Goal: Check status

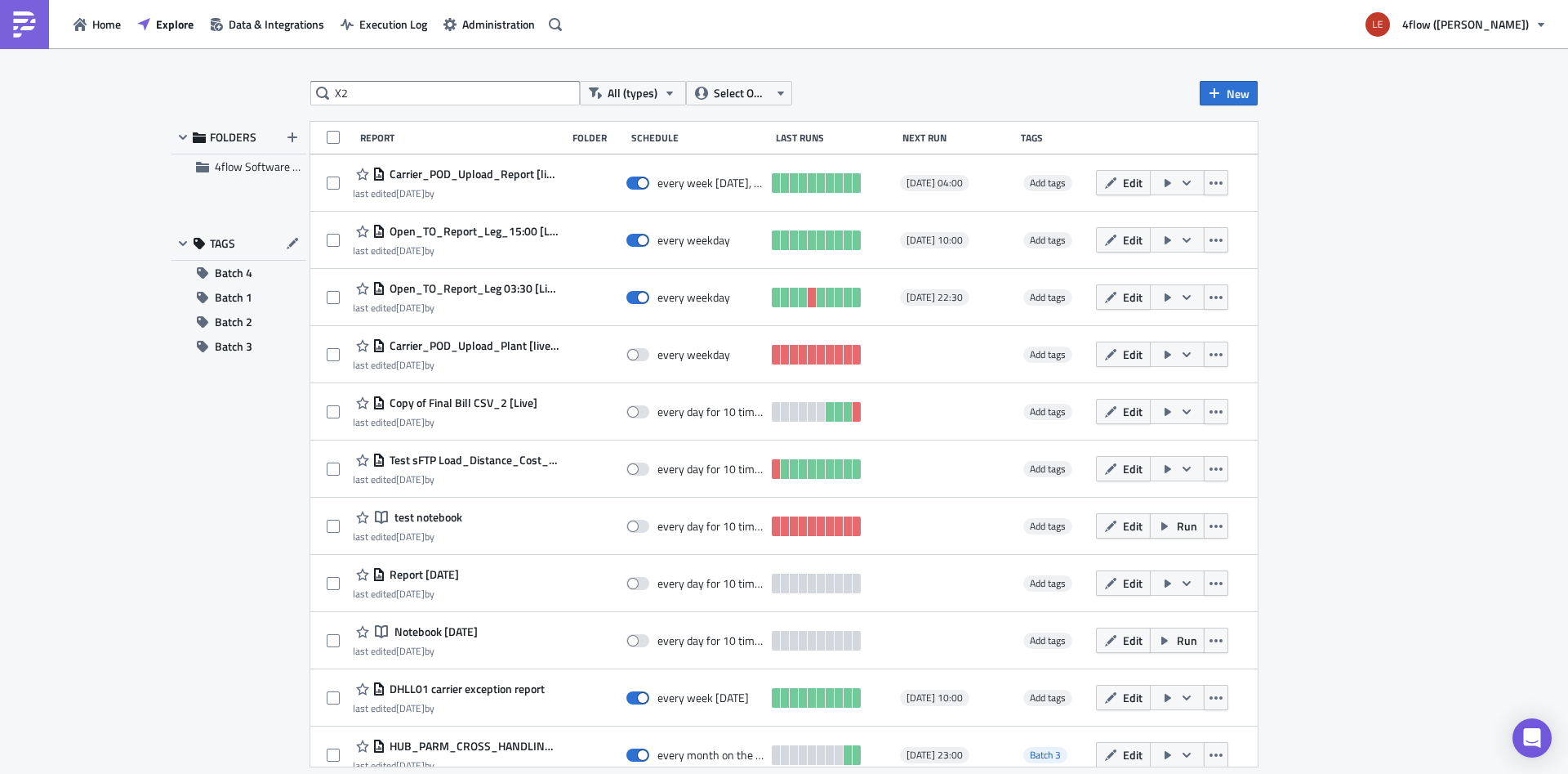
type input "X2"
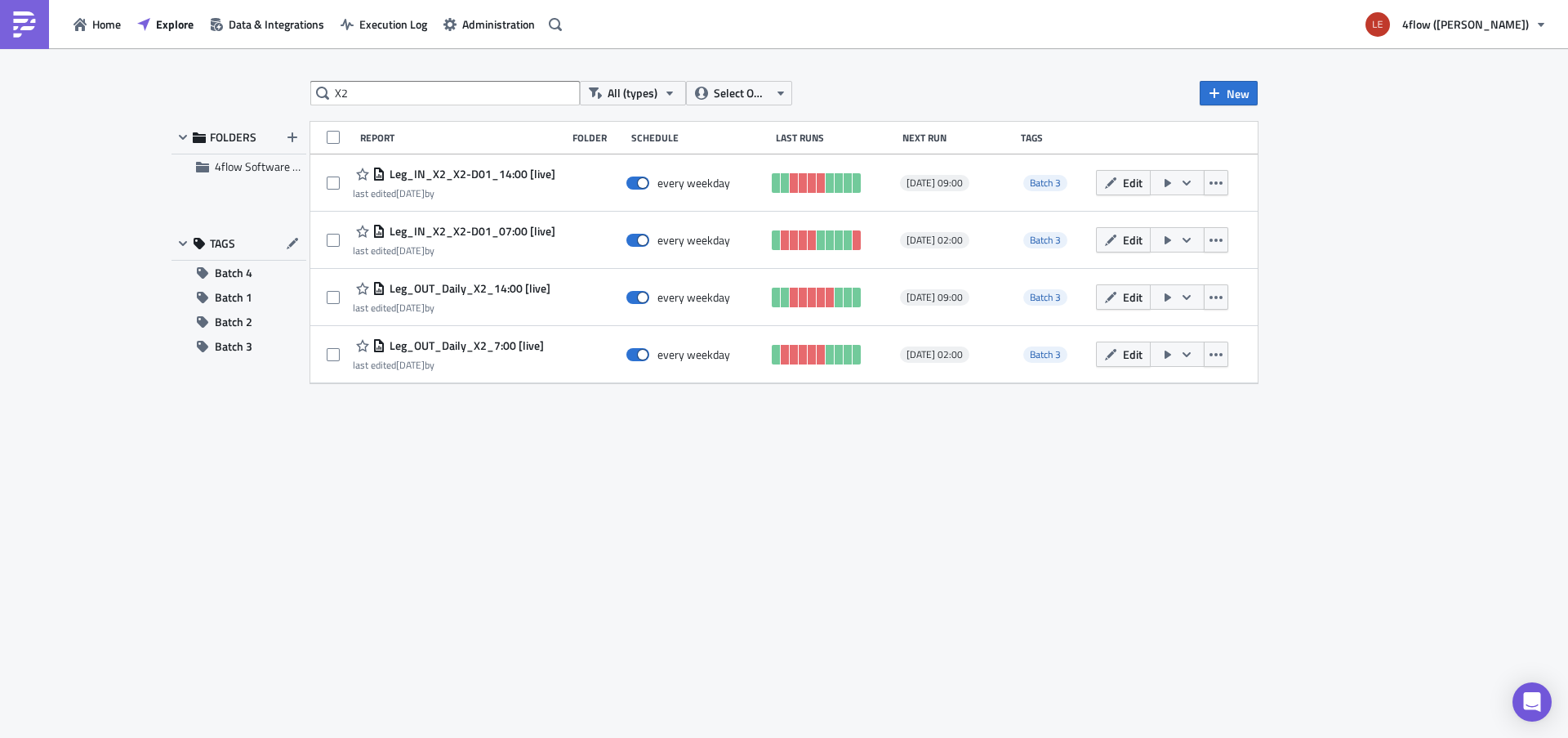
drag, startPoint x: 615, startPoint y: 469, endPoint x: 633, endPoint y: 469, distance: 18.0
click at [616, 468] on div "X2 All (types) Select Owner New FOLDERS 4flow Software KAM TAGS Batch 4 Batch 1…" at bounding box center [784, 394] width 980 height 626
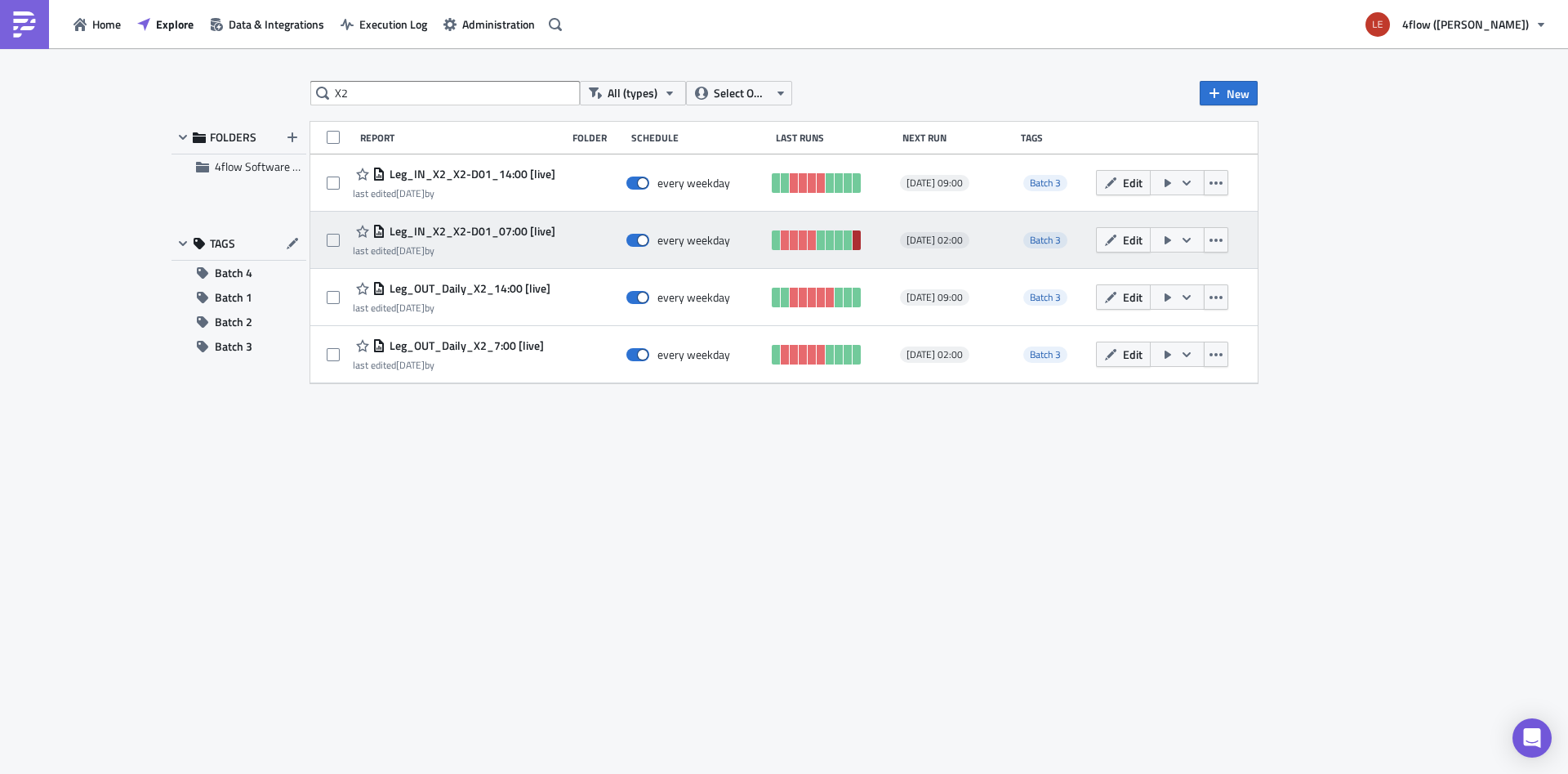
click at [859, 236] on link at bounding box center [857, 240] width 8 height 20
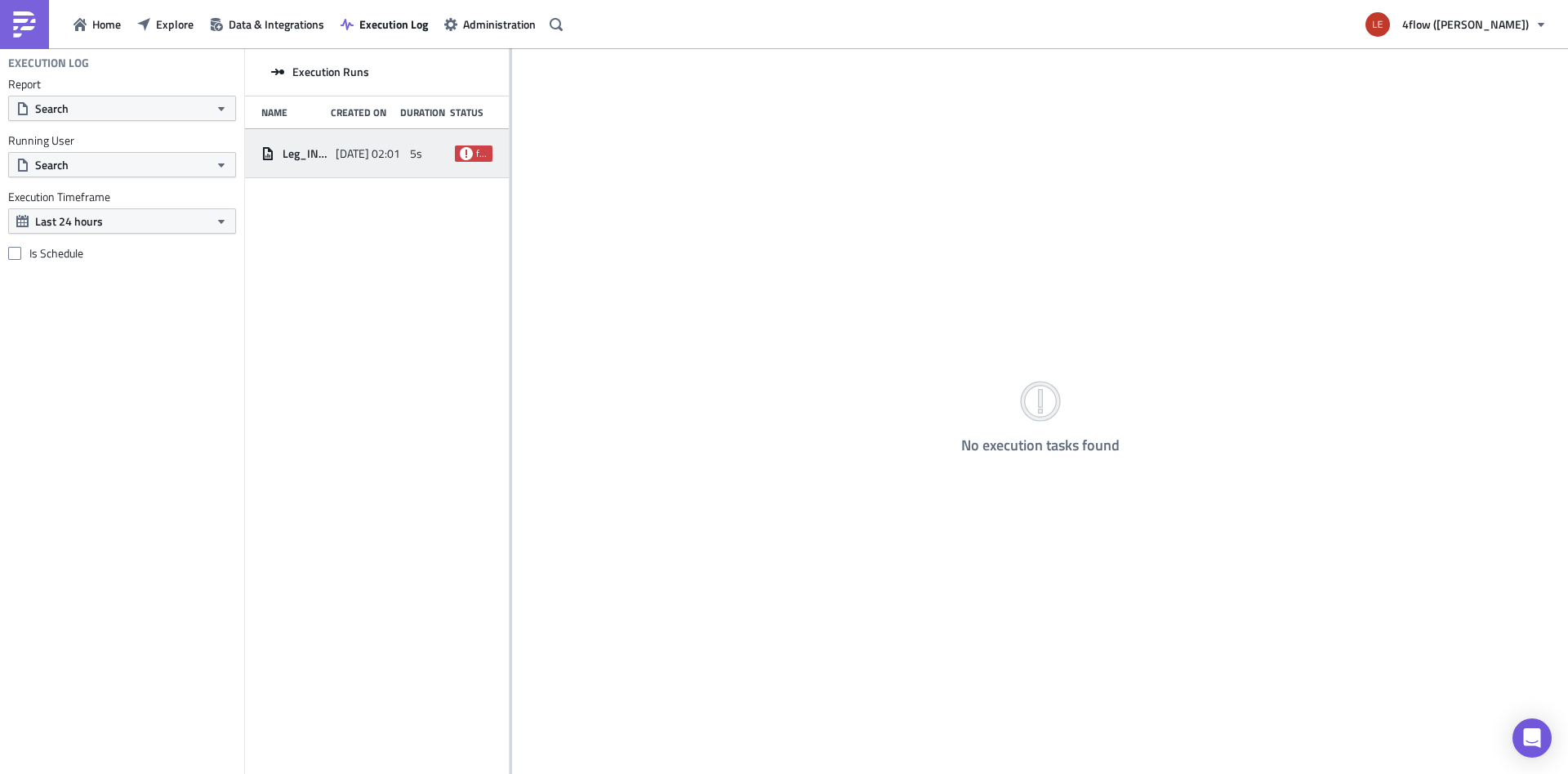
click at [468, 145] on span "failed" at bounding box center [474, 153] width 38 height 17
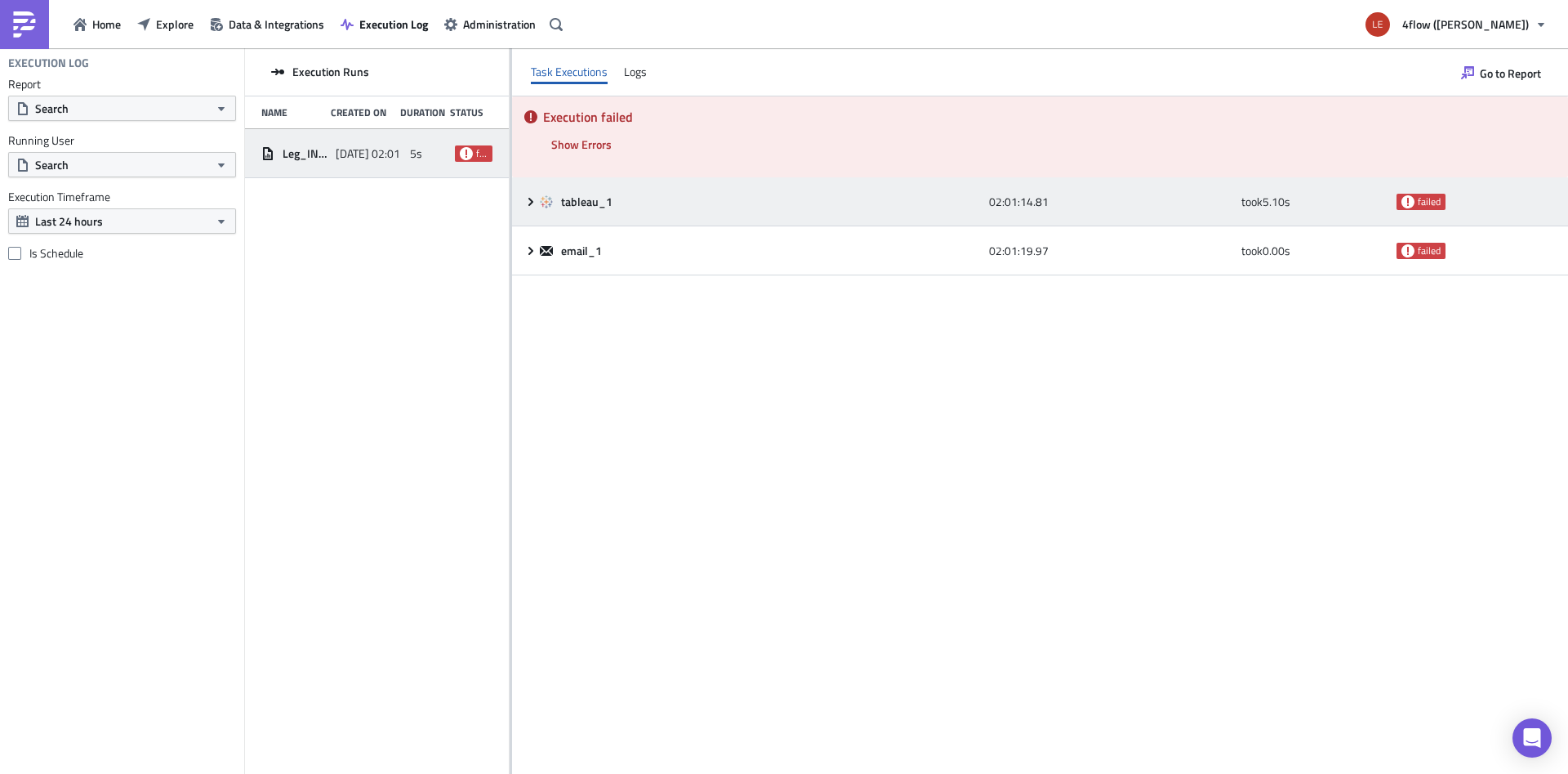
click at [531, 204] on icon at bounding box center [531, 201] width 5 height 8
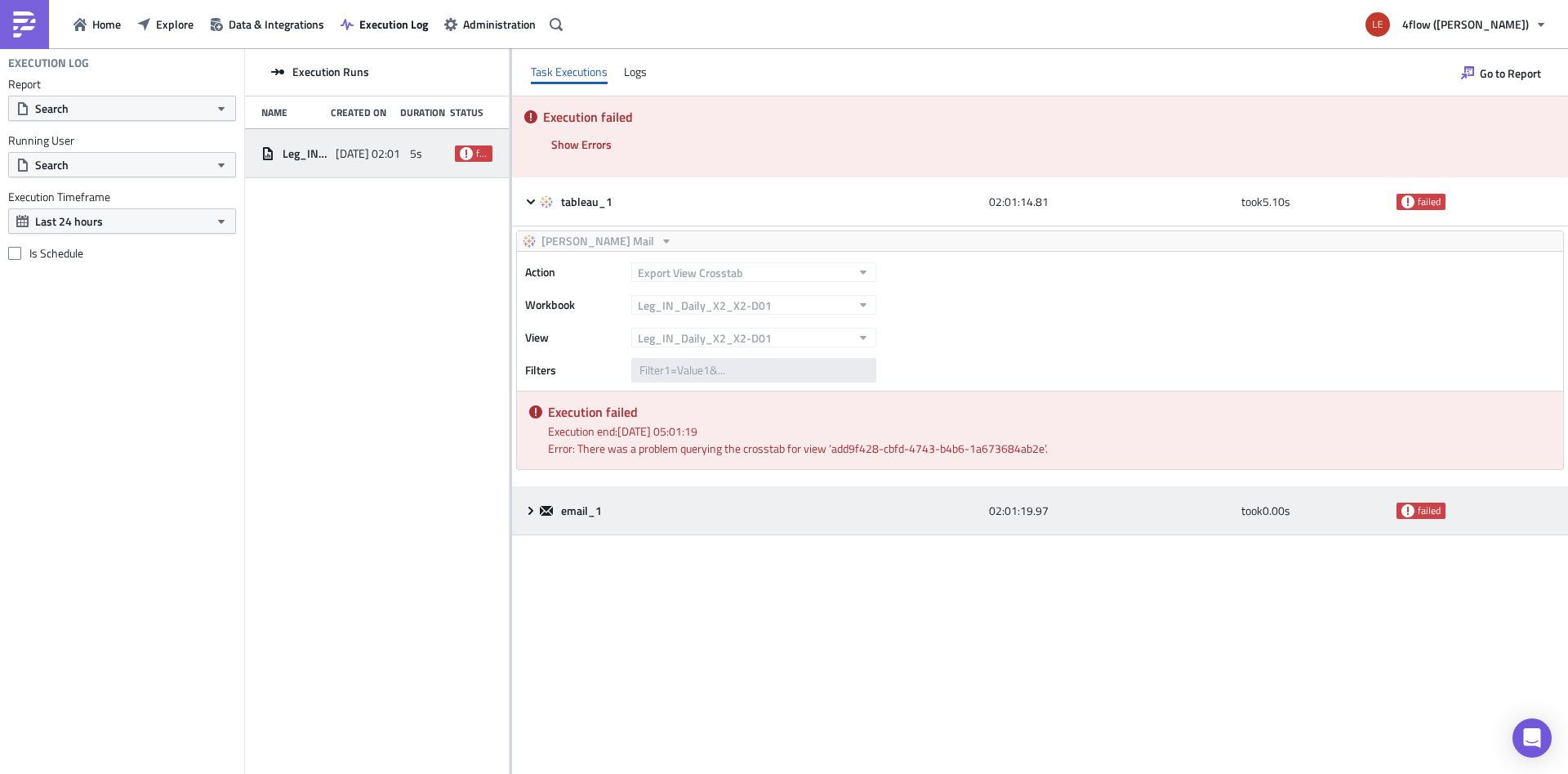
click at [547, 509] on icon at bounding box center [546, 511] width 13 height 10
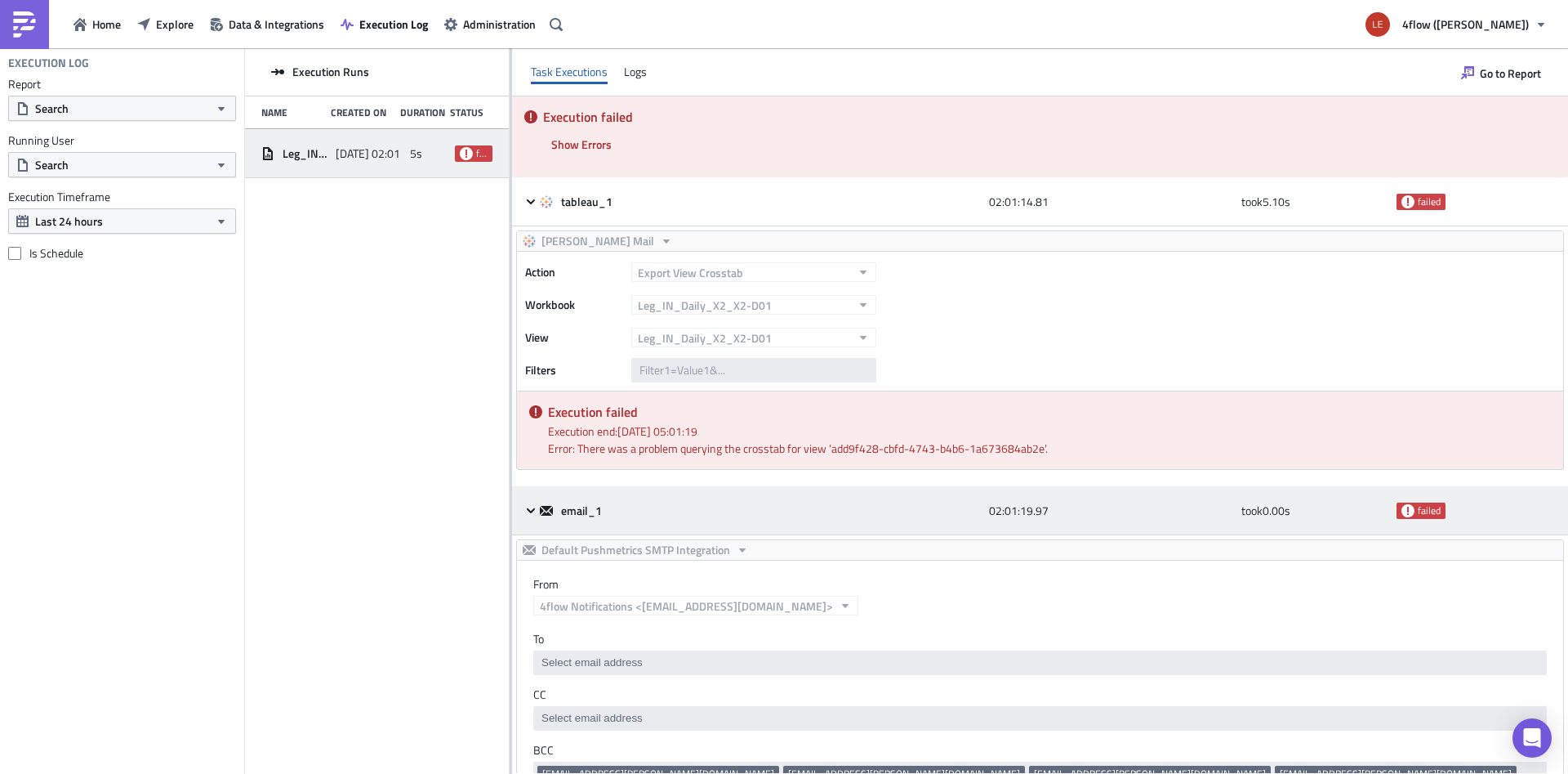
click at [536, 512] on icon at bounding box center [531, 510] width 13 height 13
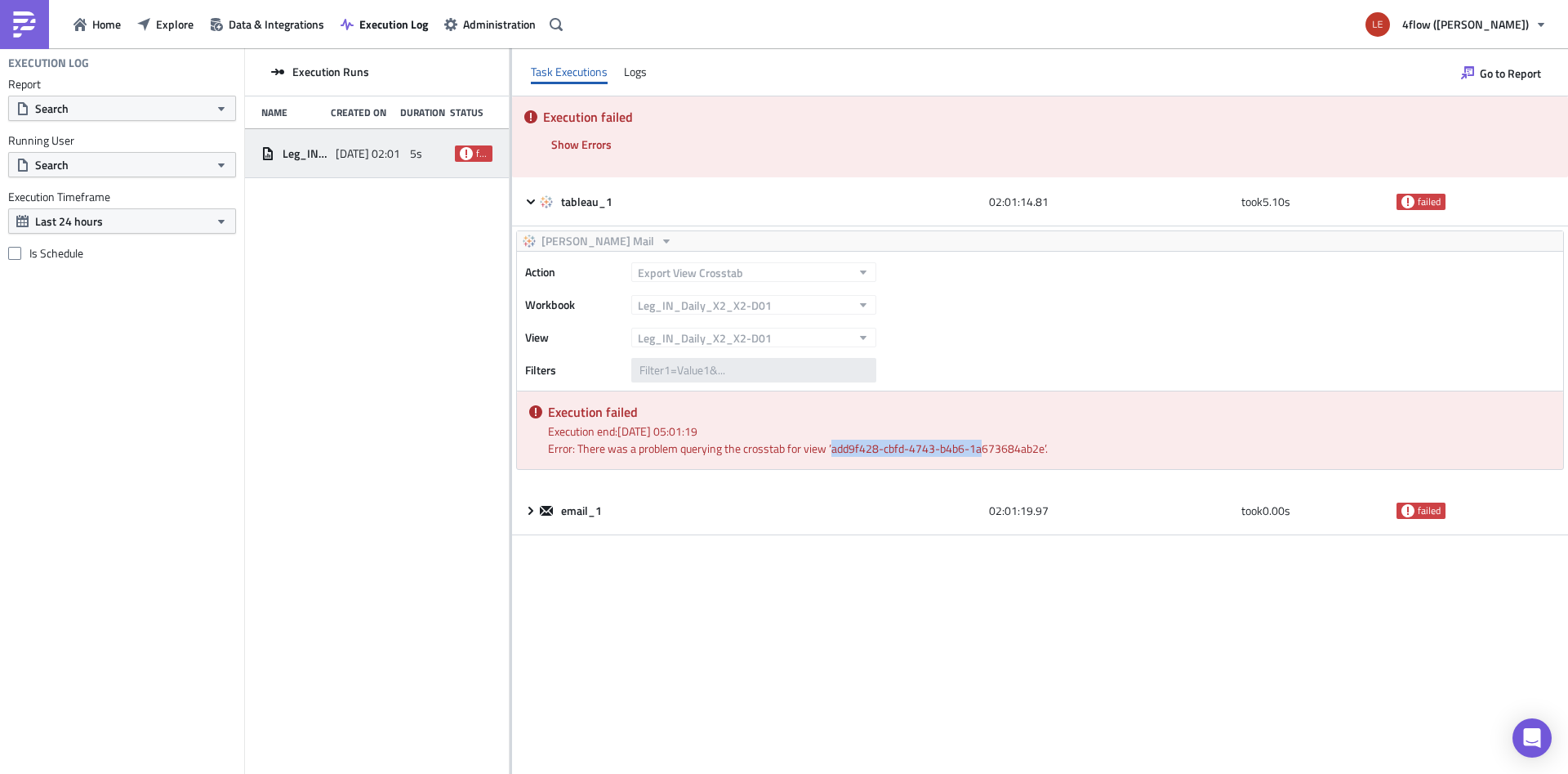
drag, startPoint x: 831, startPoint y: 452, endPoint x: 684, endPoint y: 475, distance: 148.8
click at [983, 442] on div "Error: There was a problem querying the crosstab for view ’add9f428-cbfd-4743-b…" at bounding box center [1049, 448] width 1003 height 17
drag, startPoint x: 267, startPoint y: 561, endPoint x: 273, endPoint y: 568, distance: 9.2
click at [268, 561] on div "Execution Runs Name Created On Duration Status Leg_IN_X2_X2-D01_07:00 [live] [D…" at bounding box center [376, 412] width 264 height 729
